Goal: Task Accomplishment & Management: Manage account settings

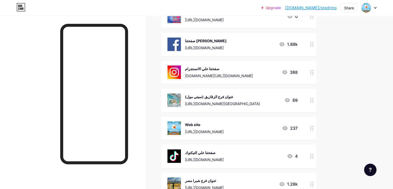
scroll to position [99, 0]
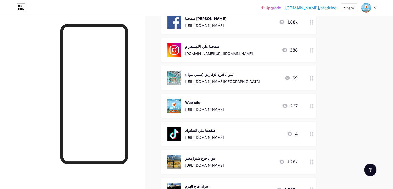
click at [314, 132] on icon at bounding box center [312, 133] width 4 height 5
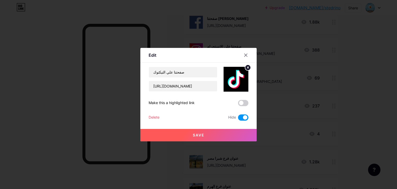
click at [397, 94] on div at bounding box center [198, 94] width 397 height 189
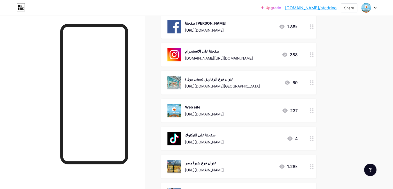
scroll to position [0, 0]
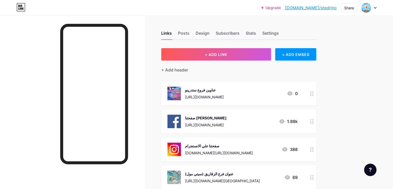
click at [326, 6] on link "[DOMAIN_NAME]/stedrino" at bounding box center [311, 8] width 52 height 6
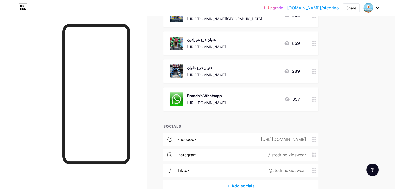
scroll to position [358, 0]
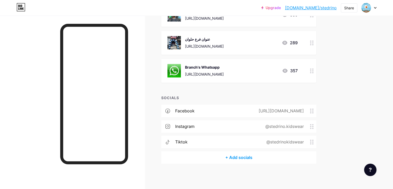
click at [281, 156] on div "+ Add socials" at bounding box center [238, 157] width 155 height 12
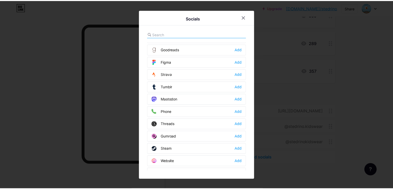
scroll to position [461, 0]
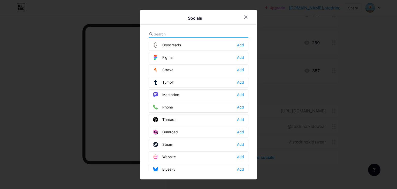
click at [244, 151] on div "Website Add" at bounding box center [199, 156] width 100 height 11
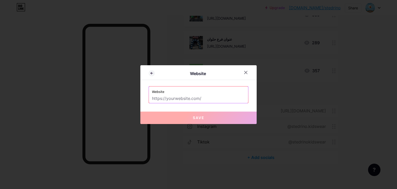
click at [222, 102] on input "text" at bounding box center [198, 98] width 93 height 9
paste input "[URL][DOMAIN_NAME]"
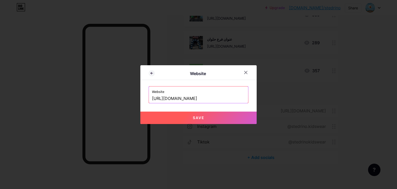
type input "[URL][DOMAIN_NAME]"
click at [211, 116] on button "Save" at bounding box center [198, 117] width 116 height 12
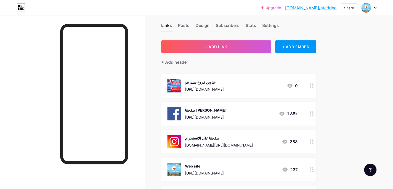
scroll to position [0, 0]
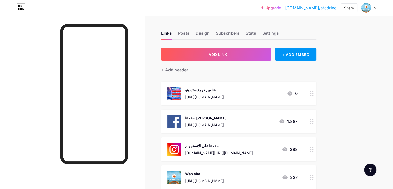
click at [279, 35] on div "Links Posts Design Subscribers Stats Settings" at bounding box center [238, 31] width 155 height 18
click at [256, 34] on div "Stats" at bounding box center [251, 34] width 10 height 9
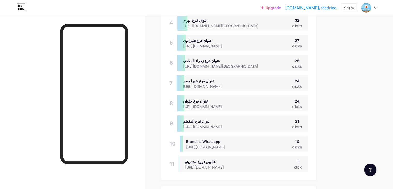
scroll to position [26, 0]
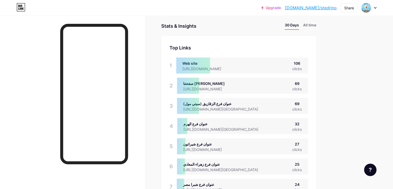
click at [267, 104] on div "عنوان فرع الزقازيق (سيتي مول)" at bounding box center [224, 103] width 83 height 5
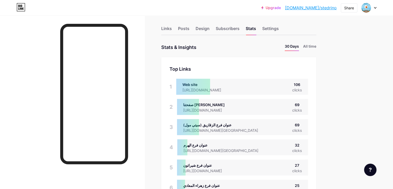
scroll to position [0, 0]
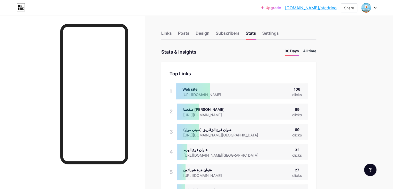
click at [316, 54] on li "All time" at bounding box center [309, 51] width 13 height 7
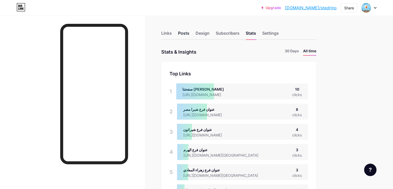
click at [190, 32] on div "Posts" at bounding box center [183, 34] width 11 height 9
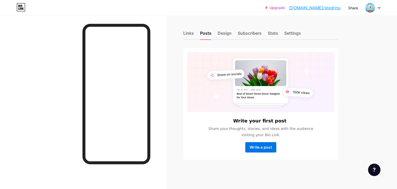
click at [266, 150] on button "Write a post" at bounding box center [260, 147] width 31 height 10
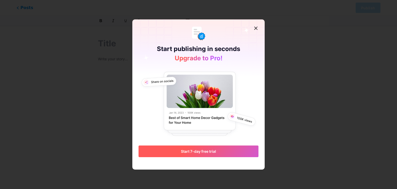
click at [237, 151] on button "Start 7-day free trial" at bounding box center [199, 151] width 120 height 12
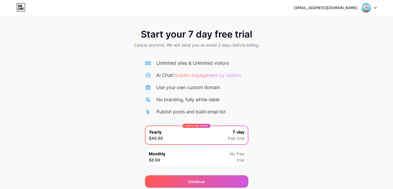
click at [219, 75] on span "Doubles engagement by visitors" at bounding box center [206, 74] width 69 height 5
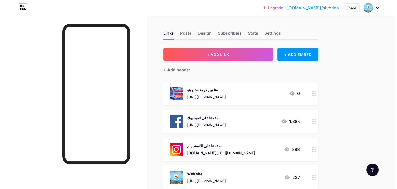
scroll to position [52, 0]
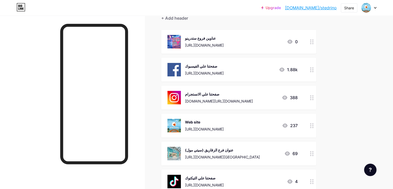
click at [240, 150] on div "عنوان فرع الزقازيق (سيتي مول)" at bounding box center [222, 149] width 75 height 5
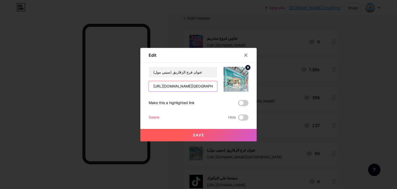
click at [183, 87] on input "[URL][DOMAIN_NAME][GEOGRAPHIC_DATA]" at bounding box center [183, 86] width 68 height 10
paste input "https://www.google.com/maps/place/Stedrino+Kids+wear/@30.5674067,31.5108408,17z…"
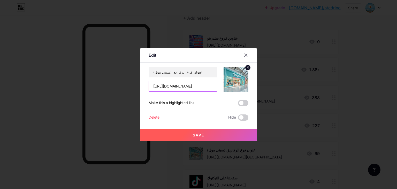
type input "https://www.google.com/maps/place/Stedrino+Kids+wear/@30.5674067,31.5108408,17z…"
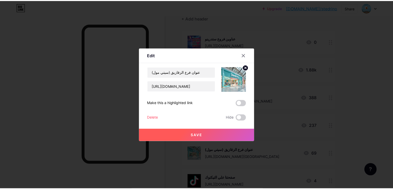
scroll to position [0, 0]
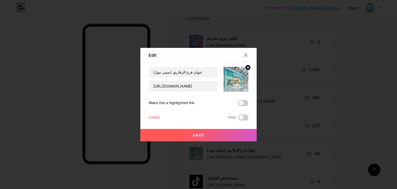
click at [193, 135] on span "Save" at bounding box center [199, 135] width 12 height 4
